Goal: Information Seeking & Learning: Learn about a topic

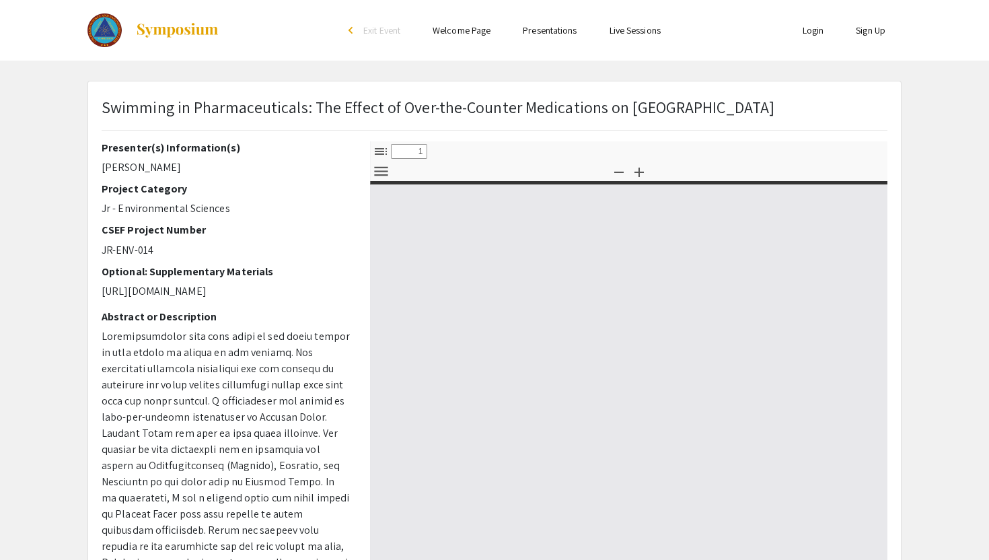
select select "custom"
type input "0"
select select "custom"
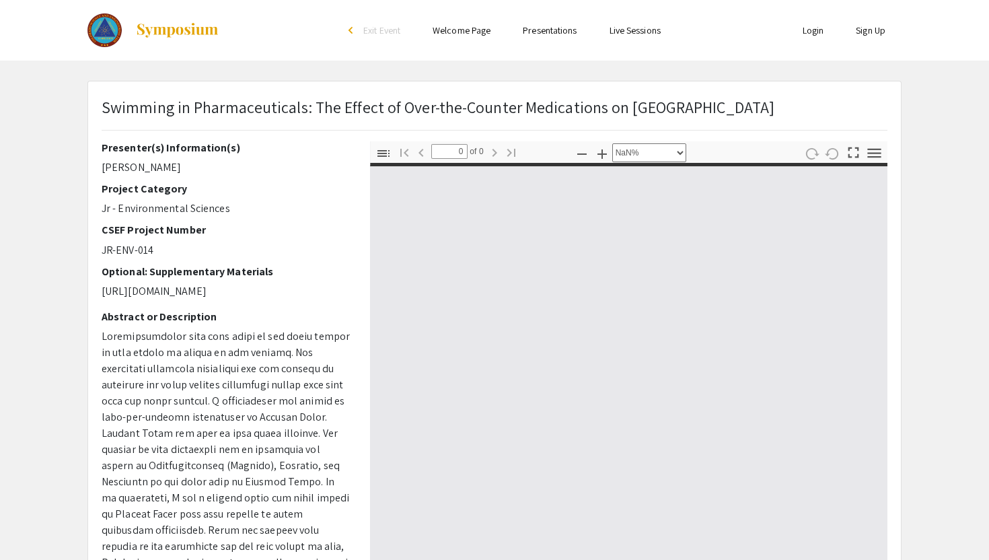
type input "1"
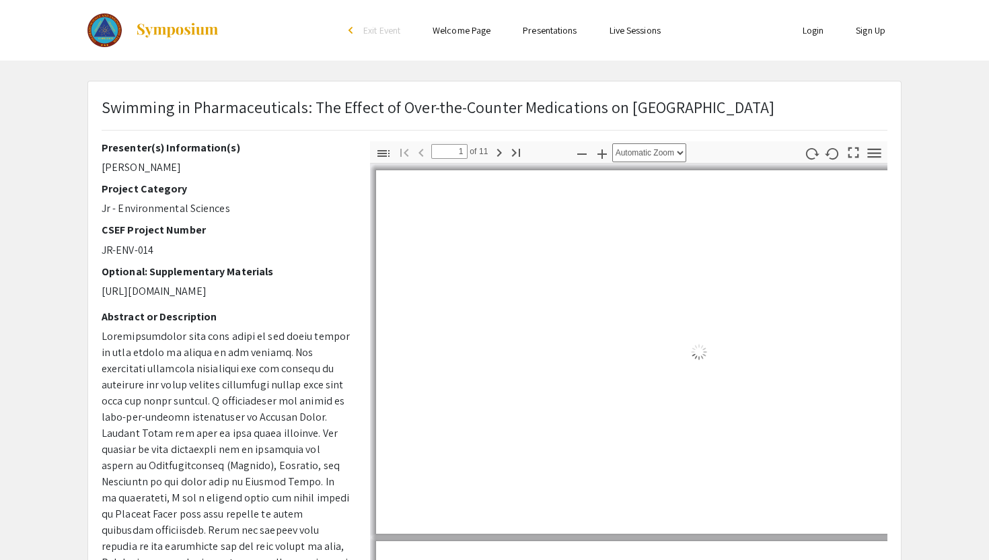
select select "auto"
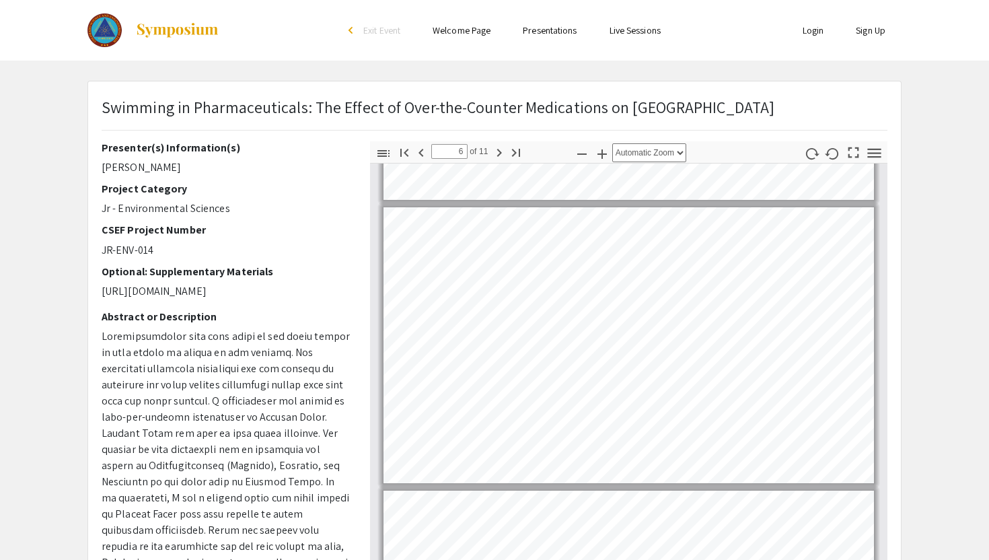
scroll to position [1359, 0]
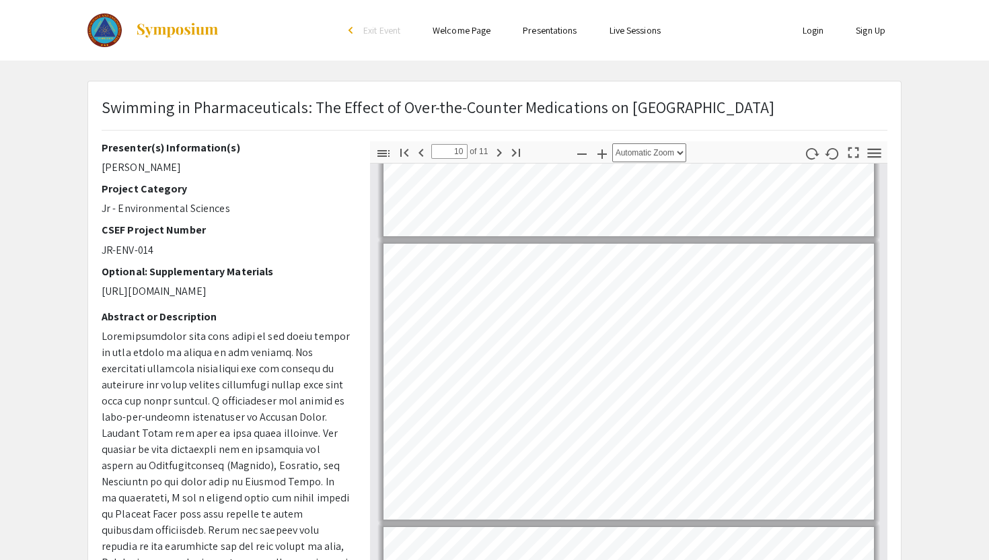
type input "11"
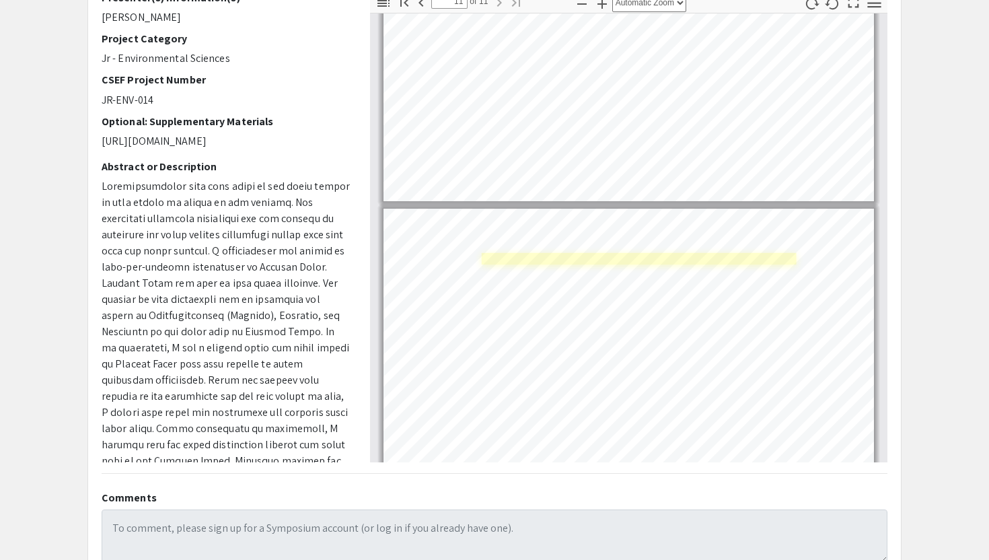
scroll to position [2673, 0]
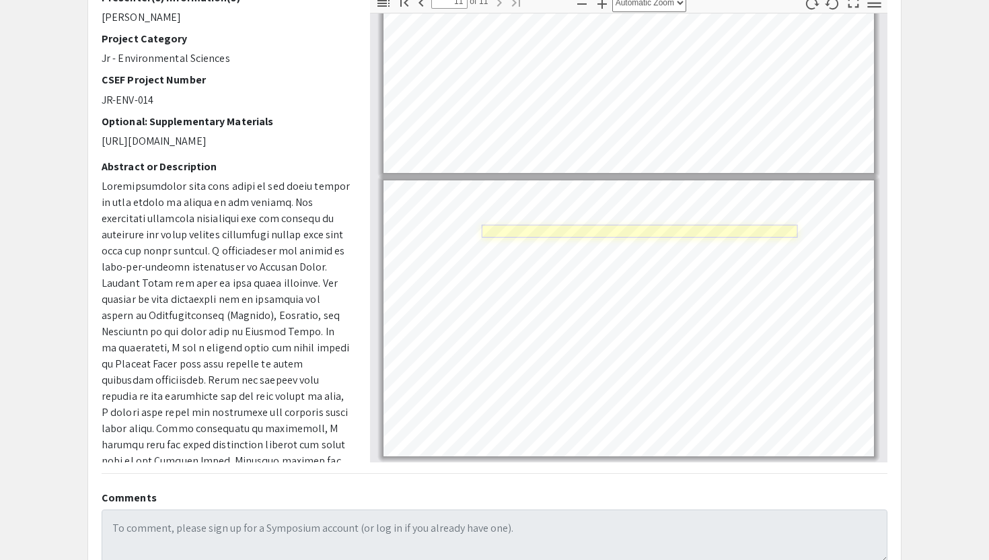
click at [591, 232] on link "Page 11" at bounding box center [639, 231] width 316 height 13
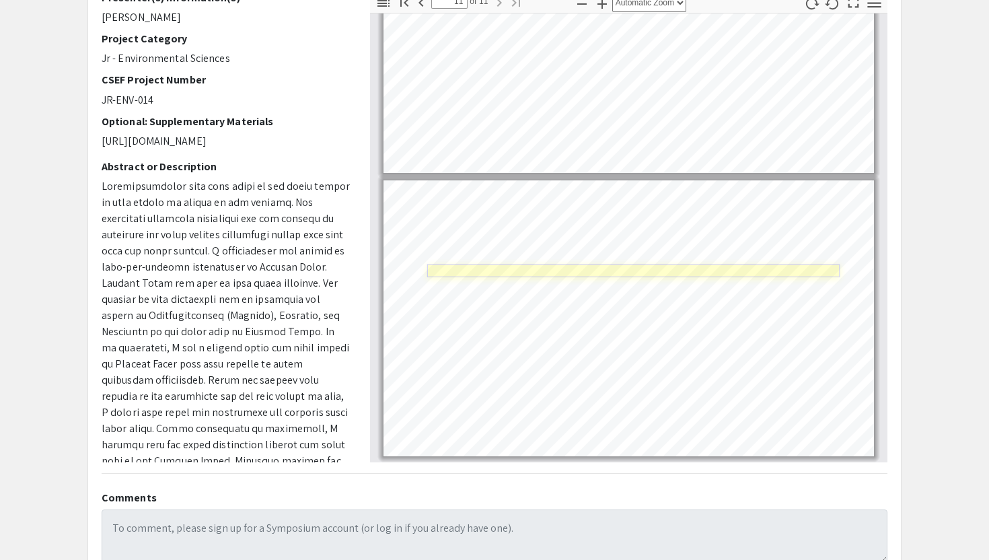
click at [503, 273] on link "Page 11" at bounding box center [633, 270] width 413 height 13
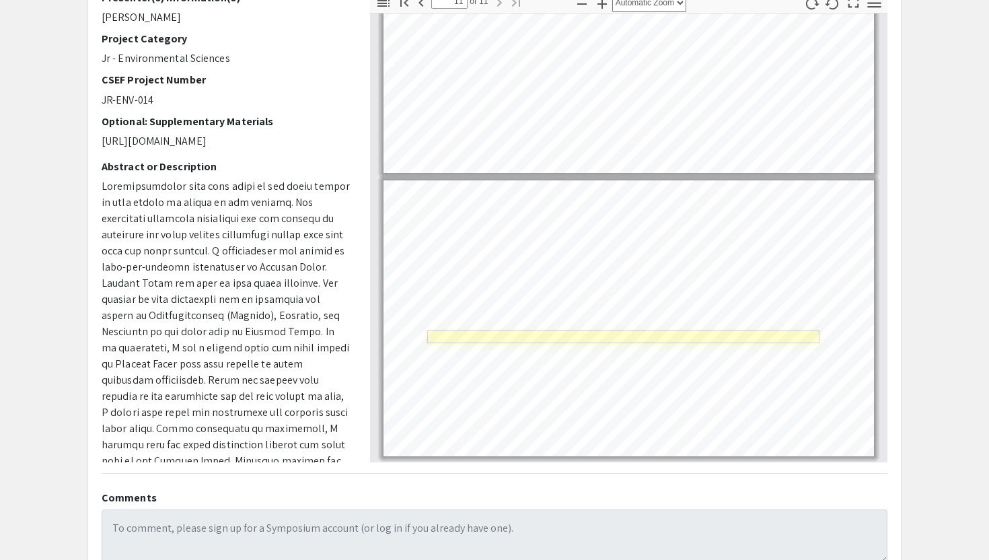
click at [644, 340] on link "Page 11" at bounding box center [623, 336] width 392 height 13
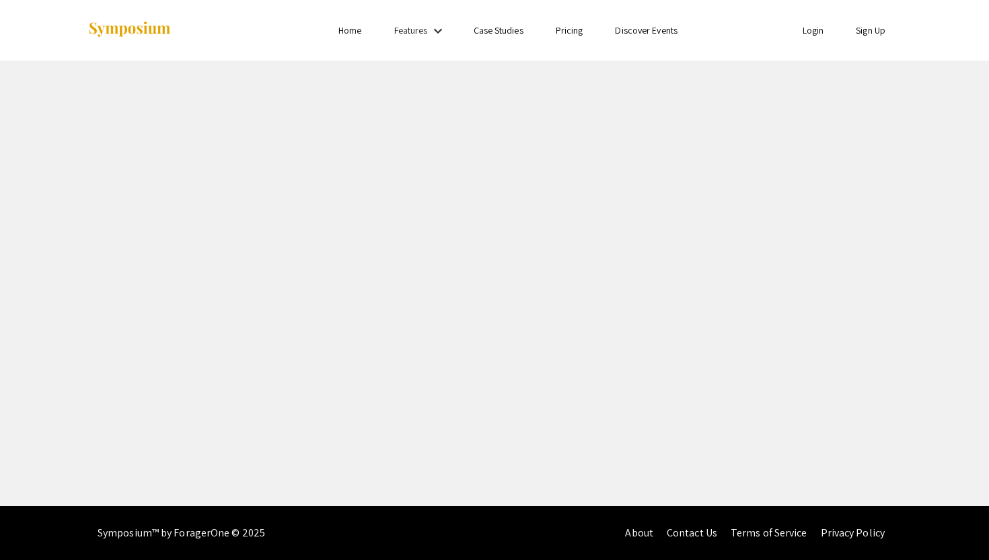
select select "custom"
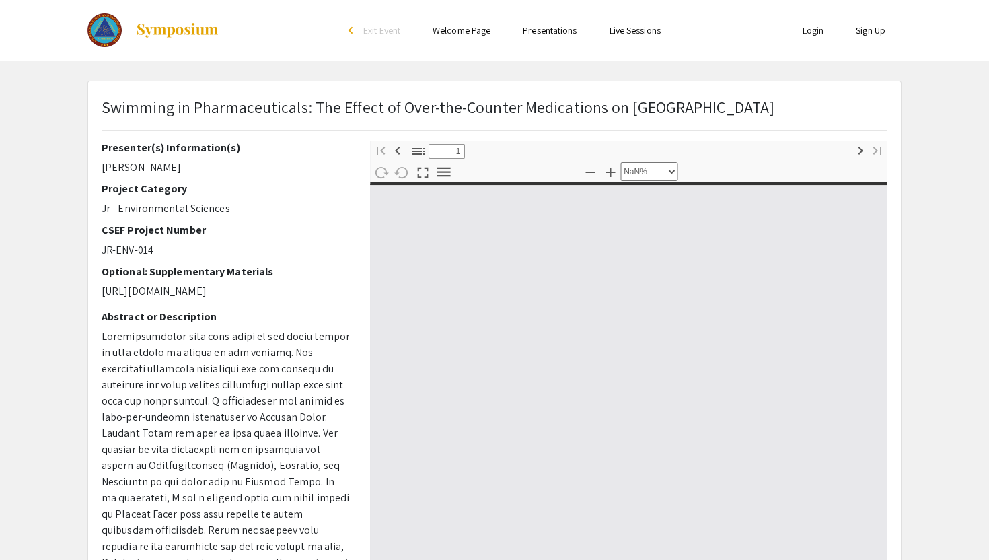
type input "0"
select select "custom"
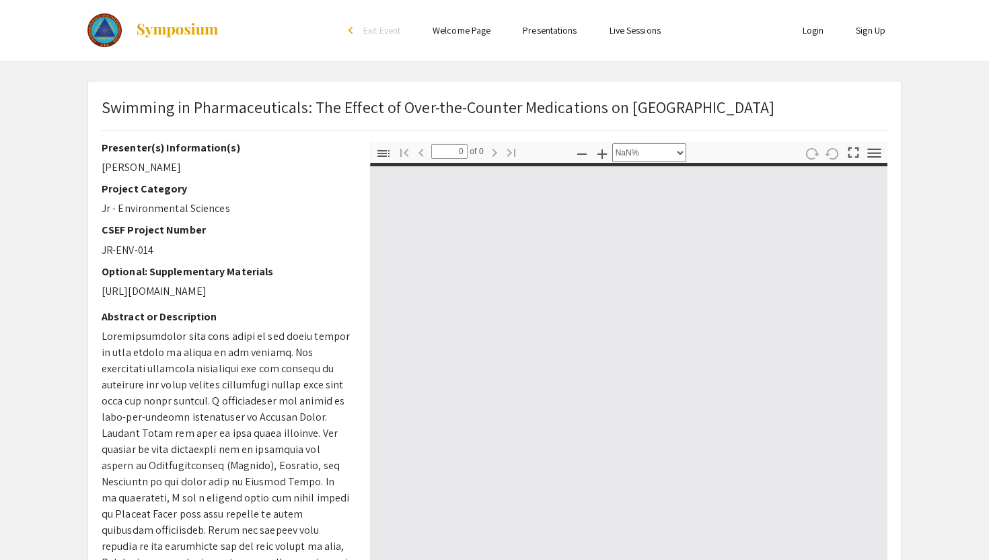
type input "1"
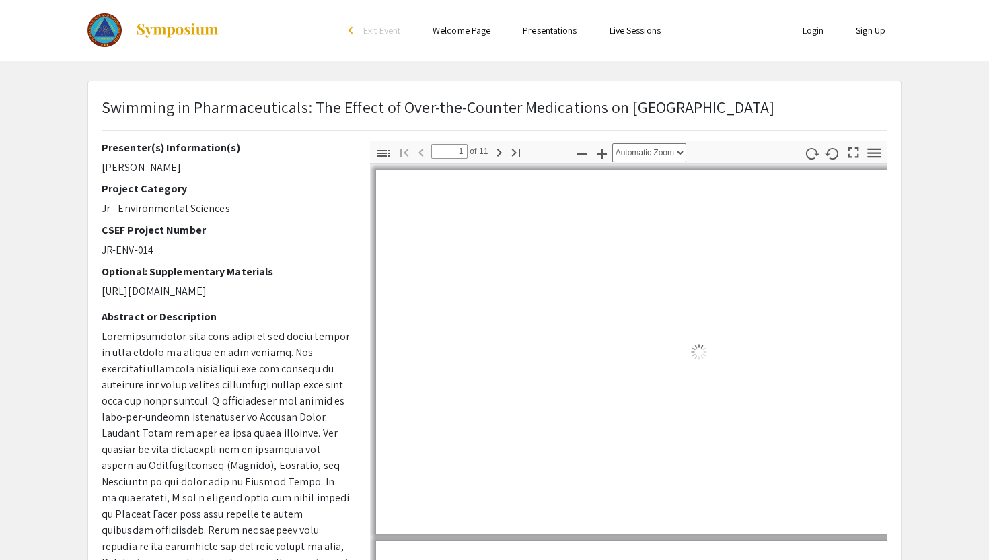
select select "auto"
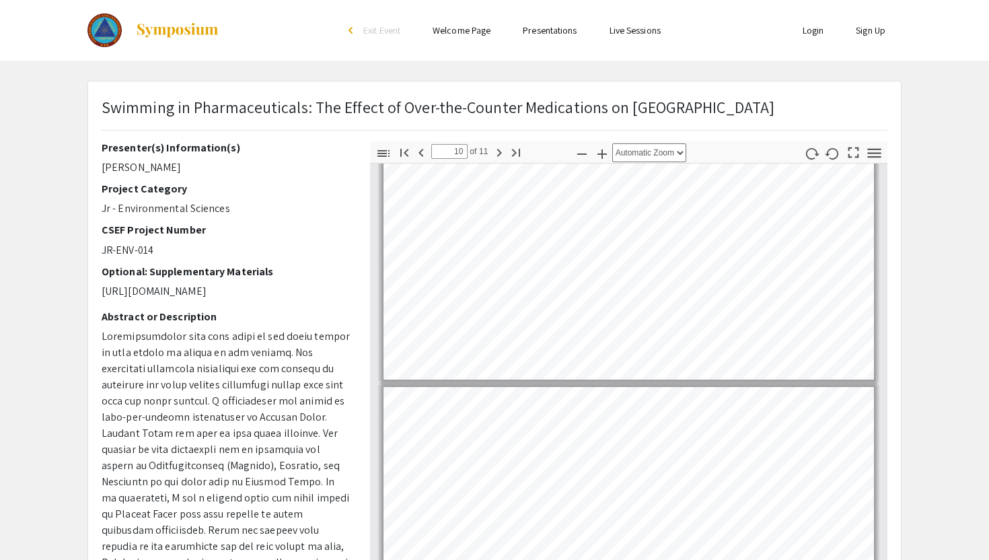
type input "11"
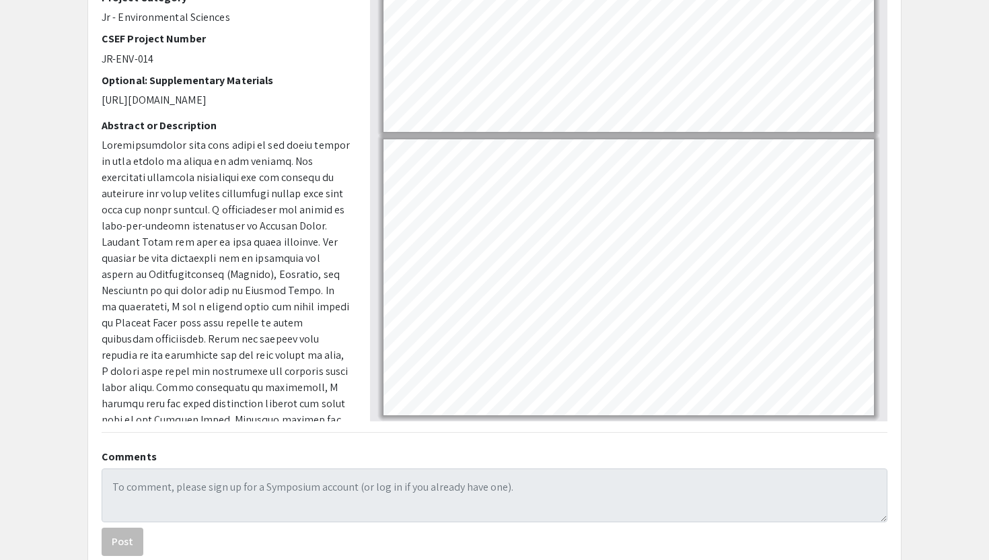
scroll to position [202, 0]
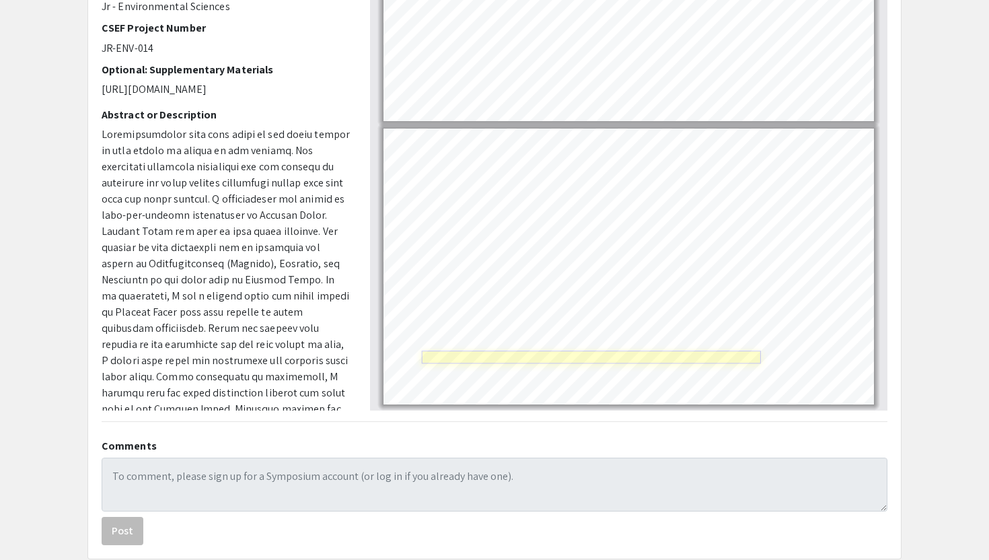
click at [483, 357] on link "Page 11" at bounding box center [590, 357] width 339 height 13
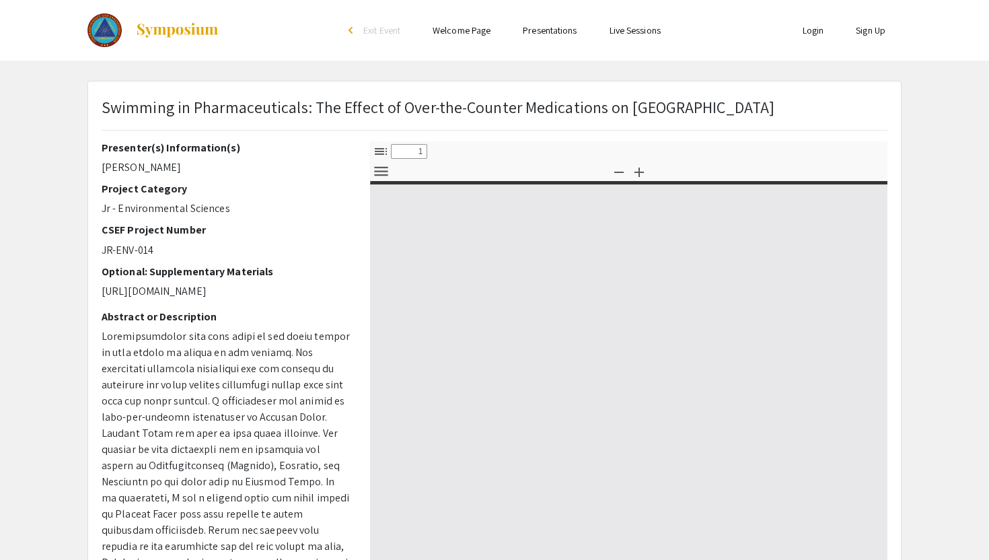
select select "custom"
type input "0"
select select "custom"
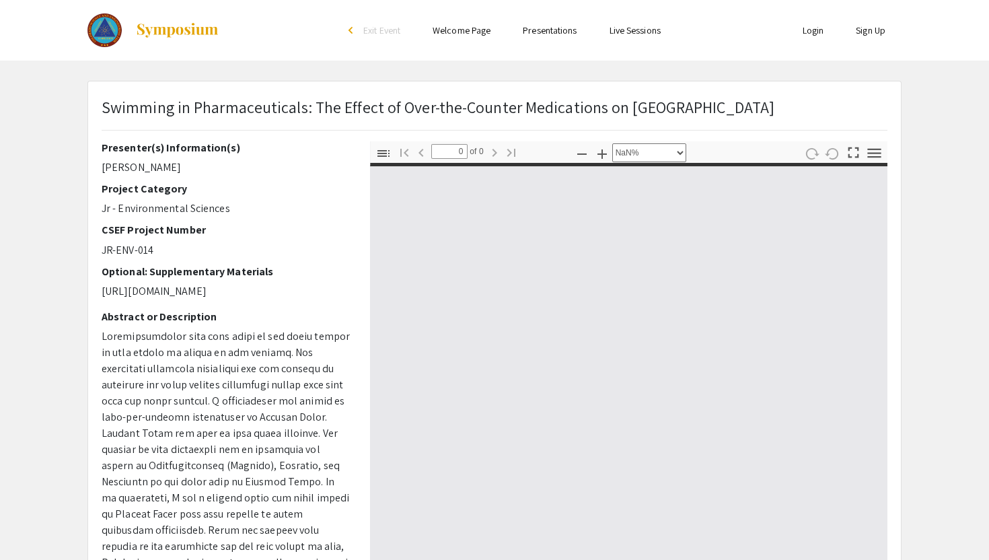
type input "1"
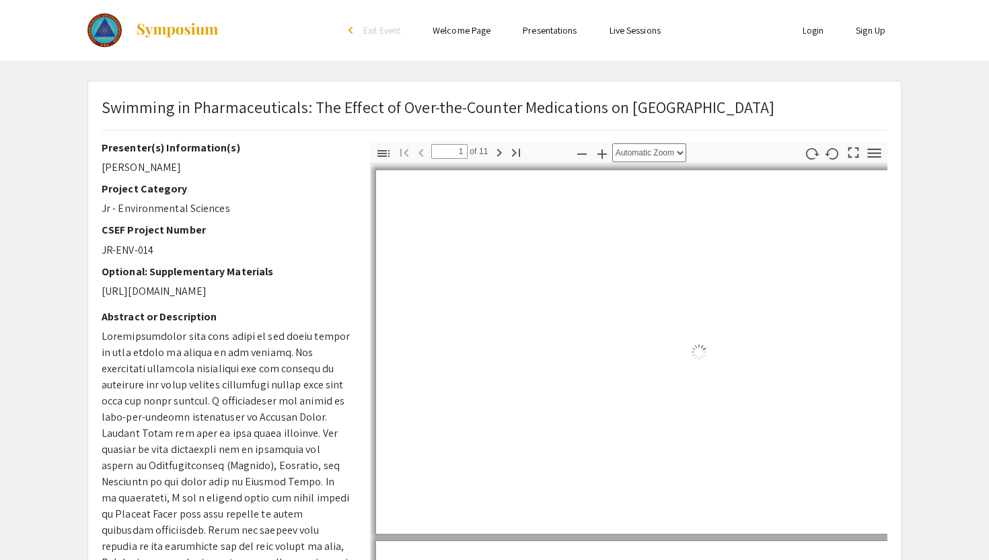
select select "auto"
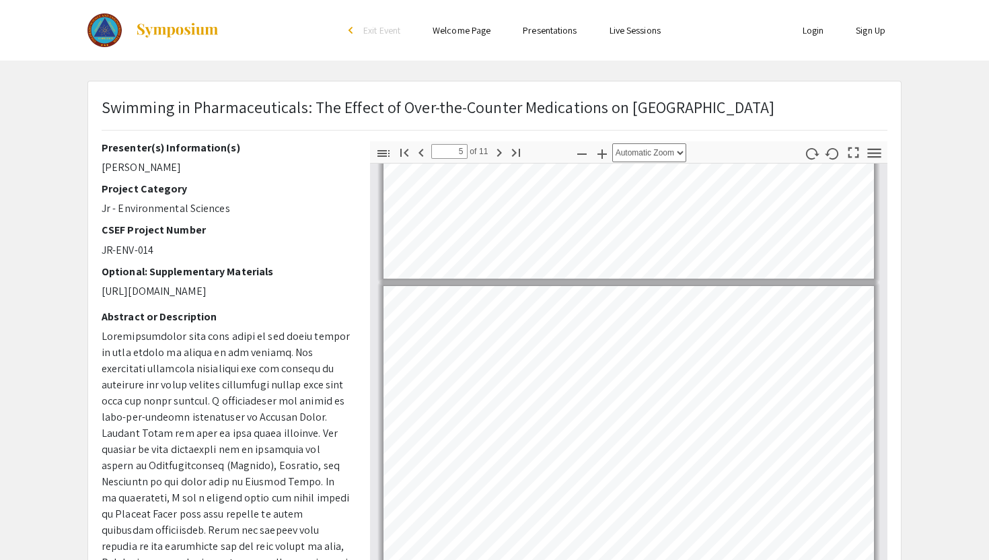
scroll to position [1020, 0]
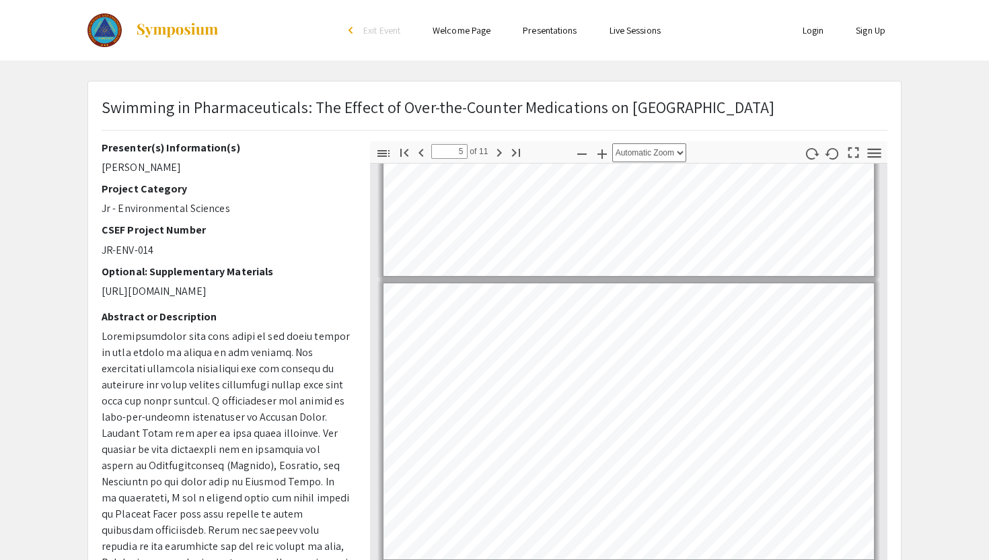
click at [240, 293] on p "[URL][DOMAIN_NAME]" at bounding box center [226, 291] width 248 height 16
click at [242, 290] on p "[URL][DOMAIN_NAME]" at bounding box center [226, 291] width 248 height 16
drag, startPoint x: 301, startPoint y: 306, endPoint x: 116, endPoint y: 286, distance: 185.4
click at [116, 286] on p "[URL][DOMAIN_NAME]" at bounding box center [226, 291] width 248 height 16
click at [103, 283] on p "[URL][DOMAIN_NAME]" at bounding box center [226, 291] width 248 height 16
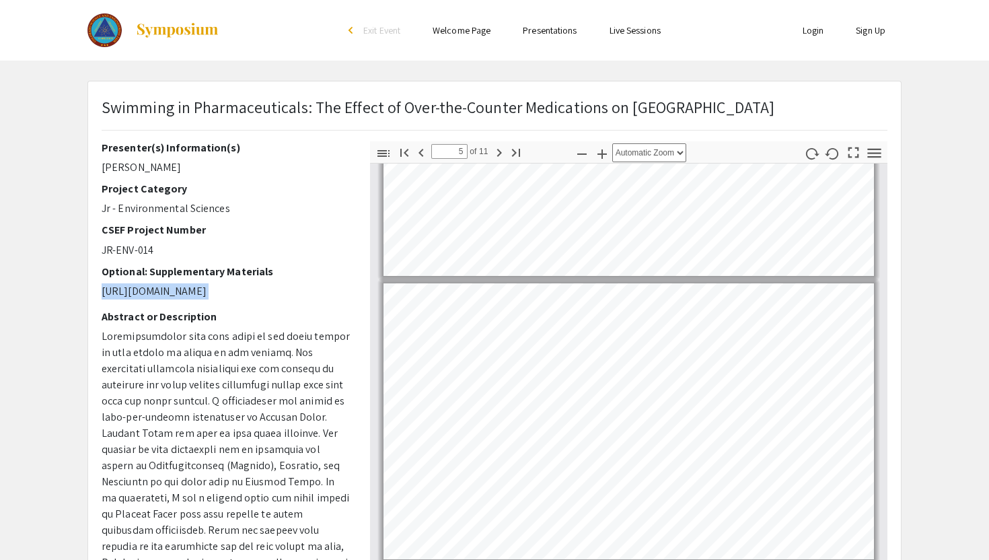
drag, startPoint x: 103, startPoint y: 287, endPoint x: 316, endPoint y: 316, distance: 214.5
click at [316, 316] on div "Presenter(s) Information(s) Addison Roepke Project Category Jr - Environmental …" at bounding box center [226, 376] width 248 height 471
copy p "[URL][DOMAIN_NAME]"
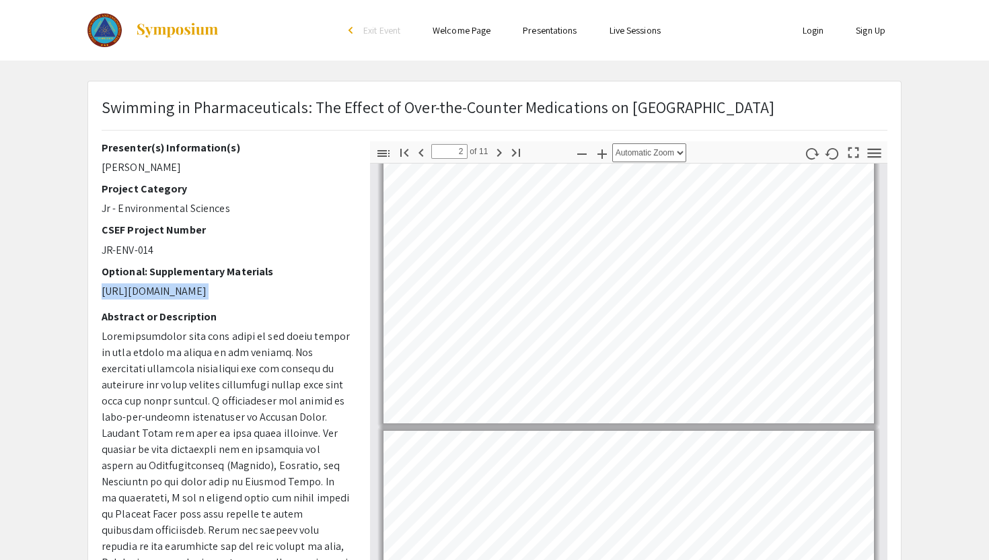
scroll to position [303, 0]
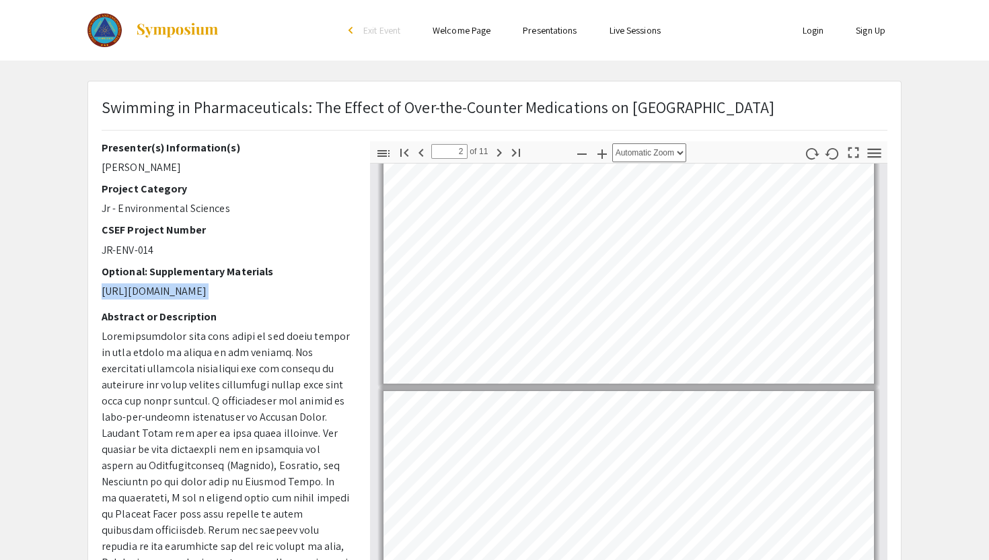
type input "3"
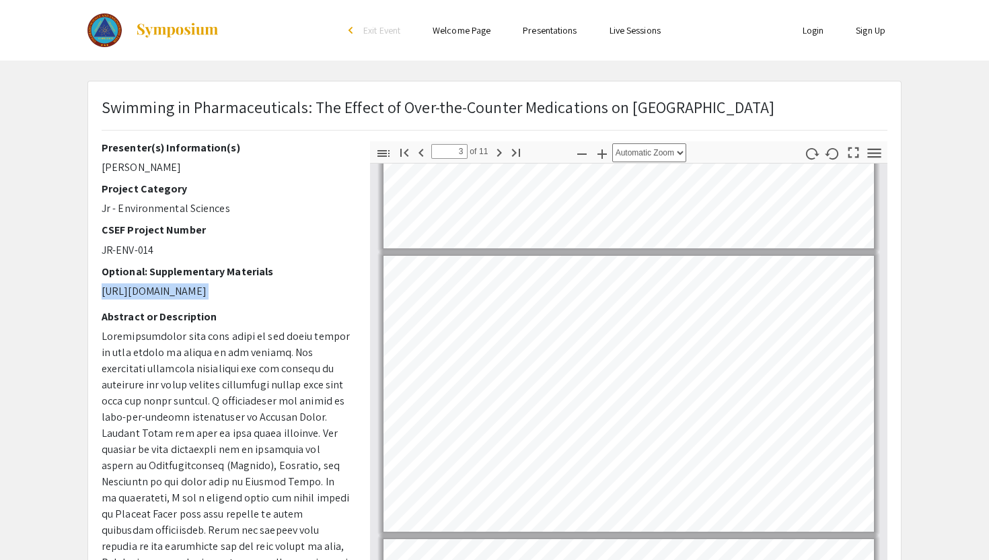
scroll to position [482, 0]
